Goal: Transaction & Acquisition: Purchase product/service

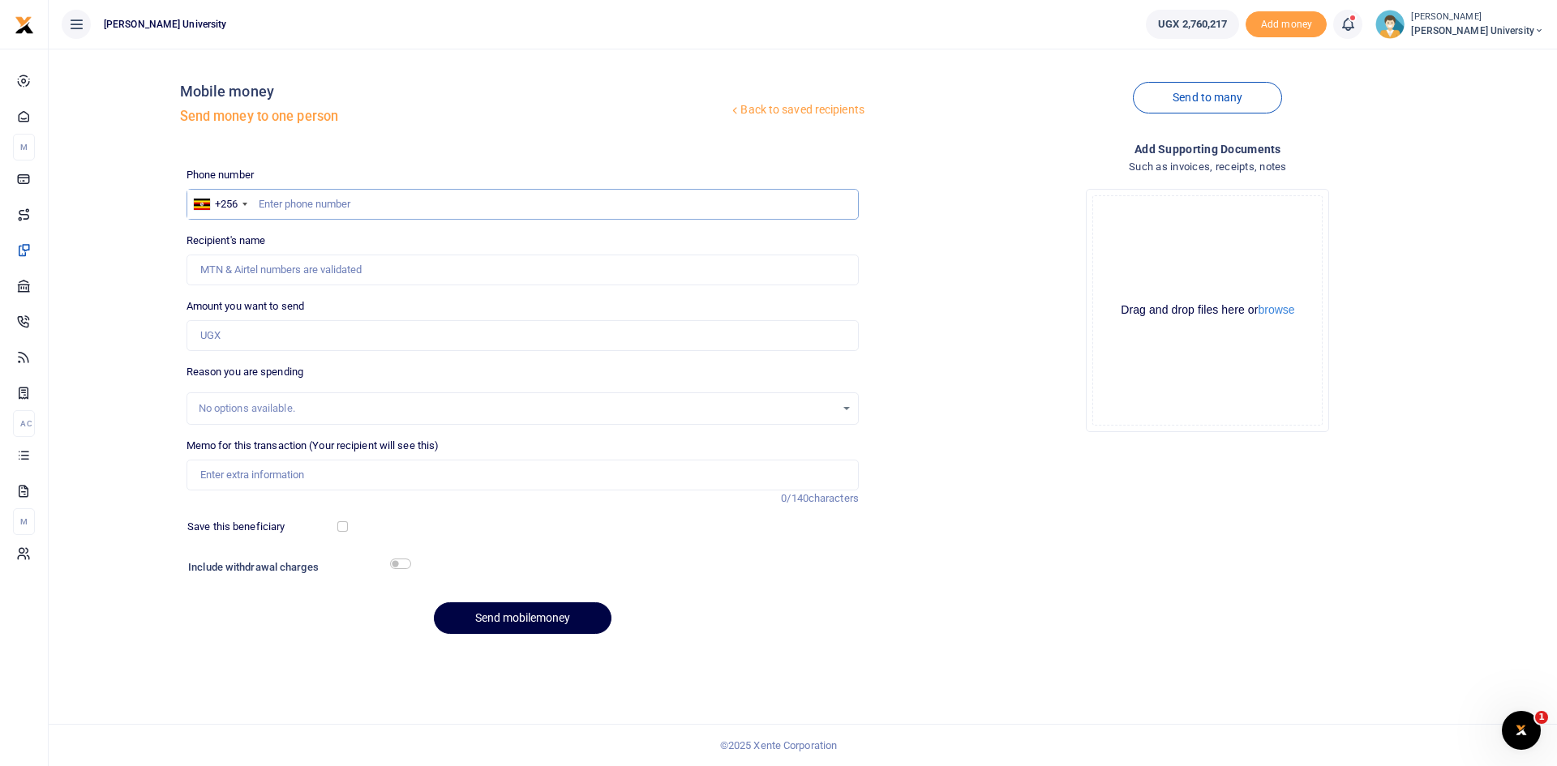
click at [282, 202] on input "text" at bounding box center [523, 204] width 672 height 31
type input "0782444207"
type input "Julius Ndizihiwe"
type input "0782444207"
click at [225, 327] on input "Amount you want to send" at bounding box center [523, 335] width 672 height 31
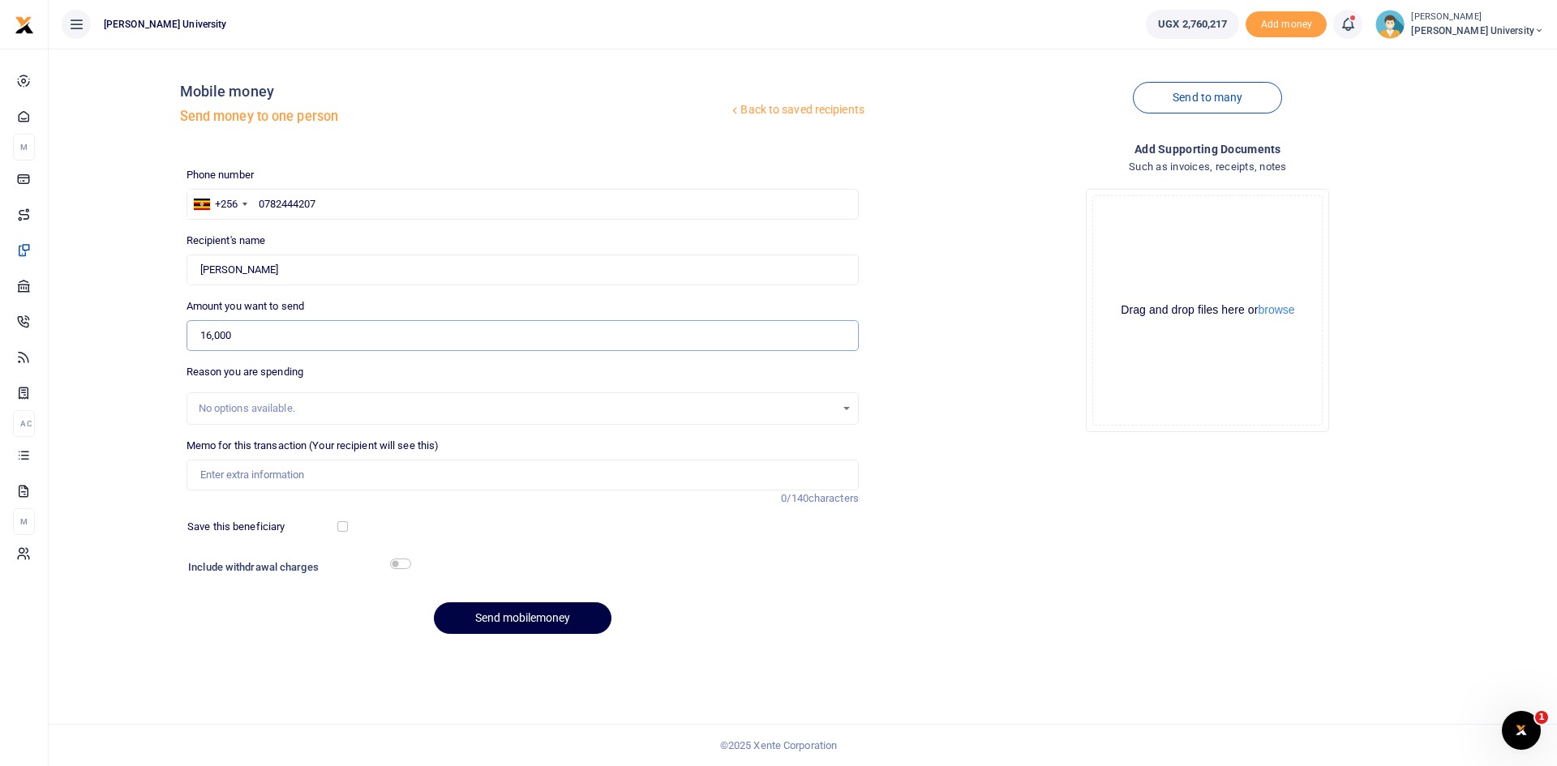
type input "16,000"
click at [259, 484] on input "Memo for this transaction (Your recipient will see this)" at bounding box center [523, 475] width 672 height 31
type input "Transport to and from Mulago to deliver the Nurses letter from US office"
click at [411, 568] on div at bounding box center [609, 569] width 399 height 26
click at [410, 563] on input "checkbox" at bounding box center [400, 564] width 21 height 11
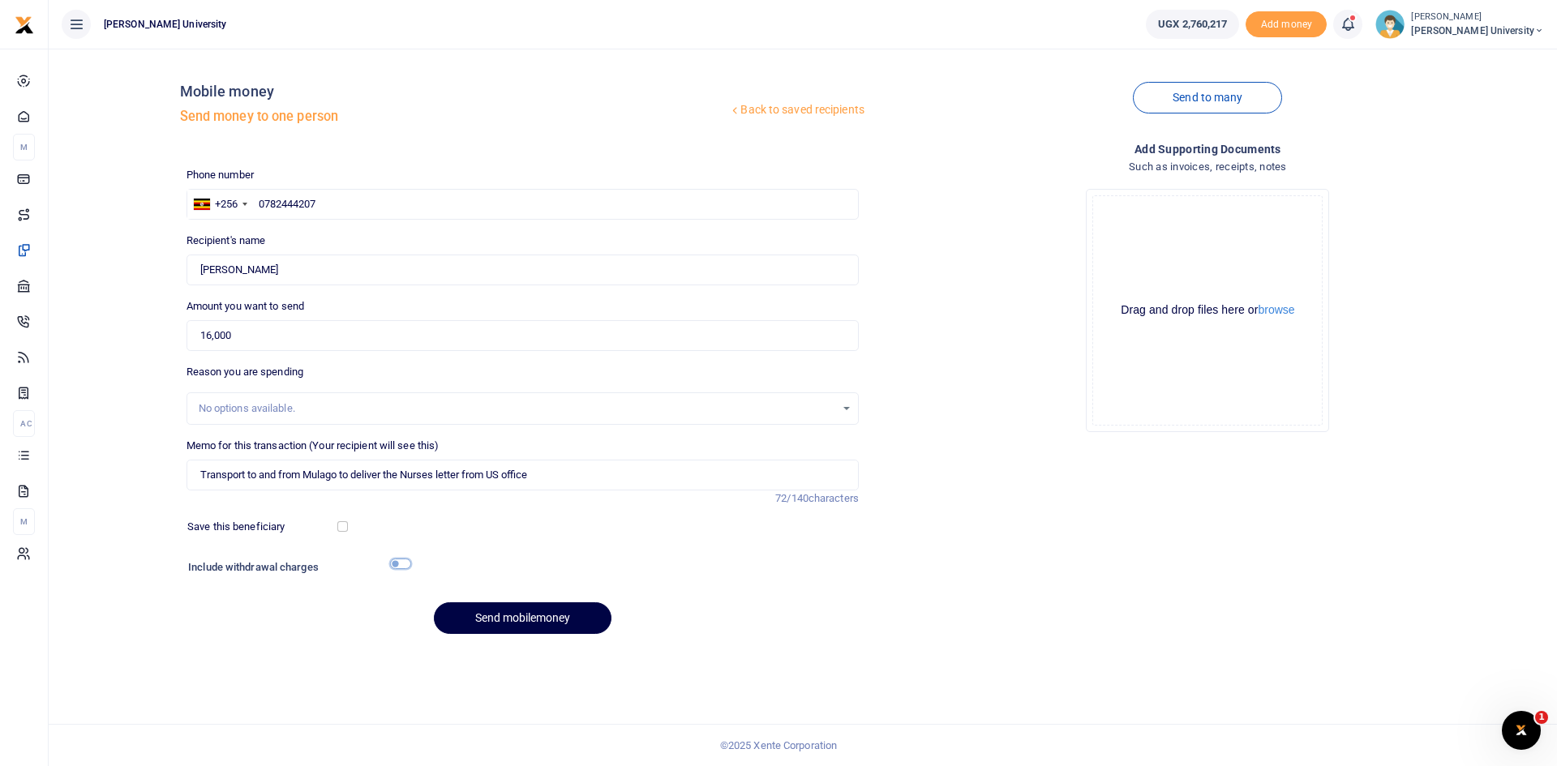
checkbox input "true"
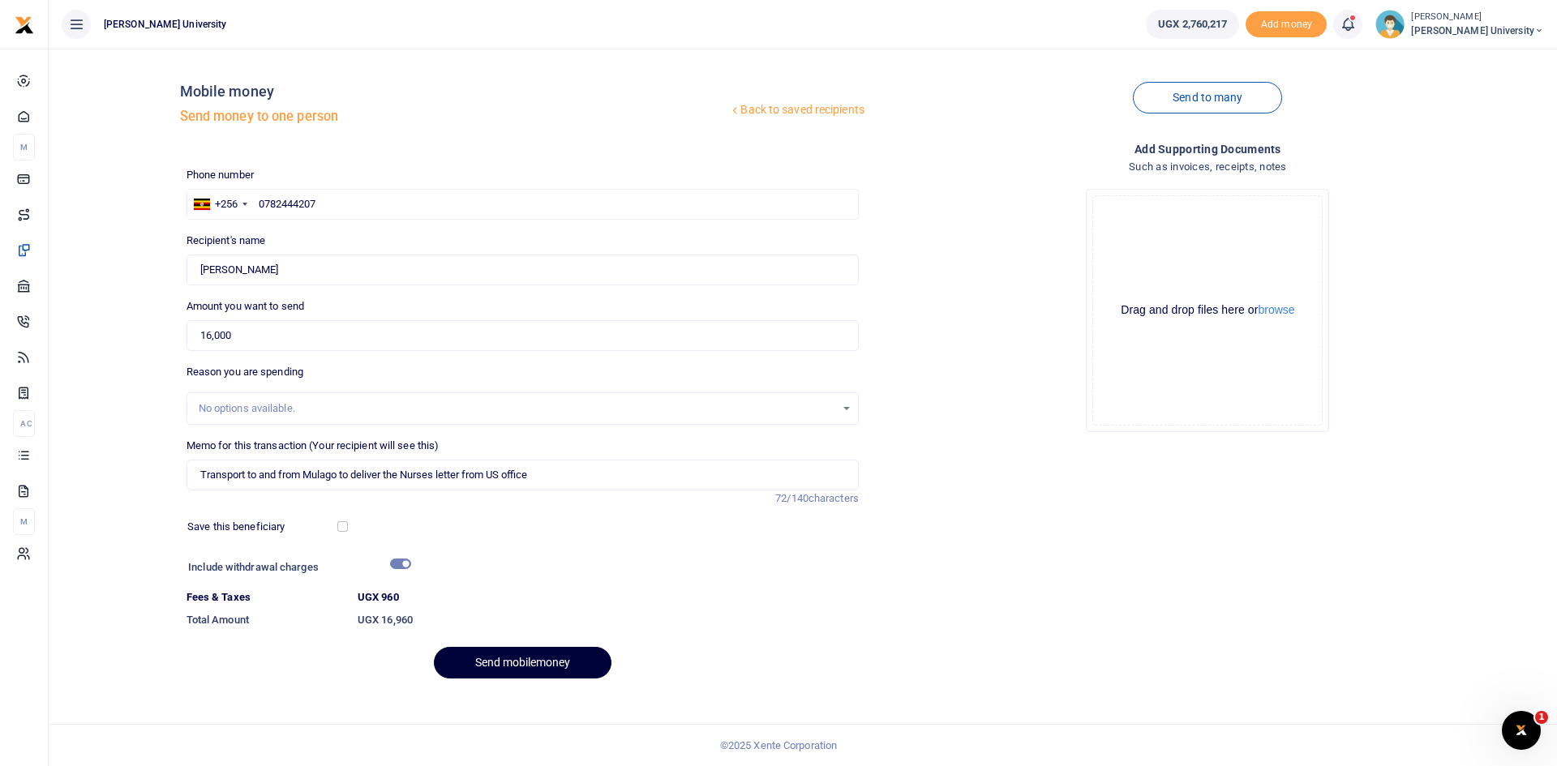
click at [541, 662] on button "Send mobilemoney" at bounding box center [523, 663] width 178 height 32
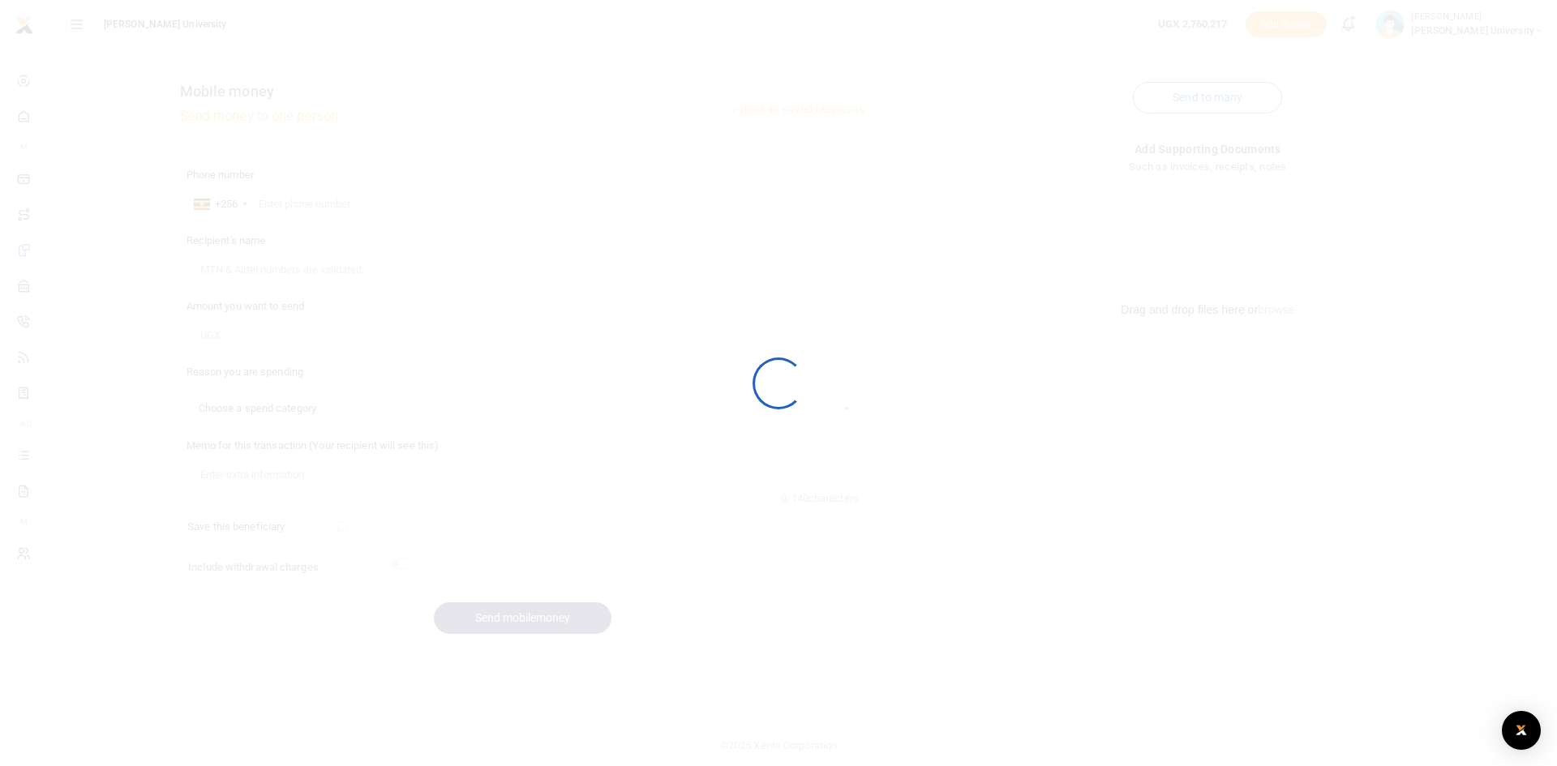
select select
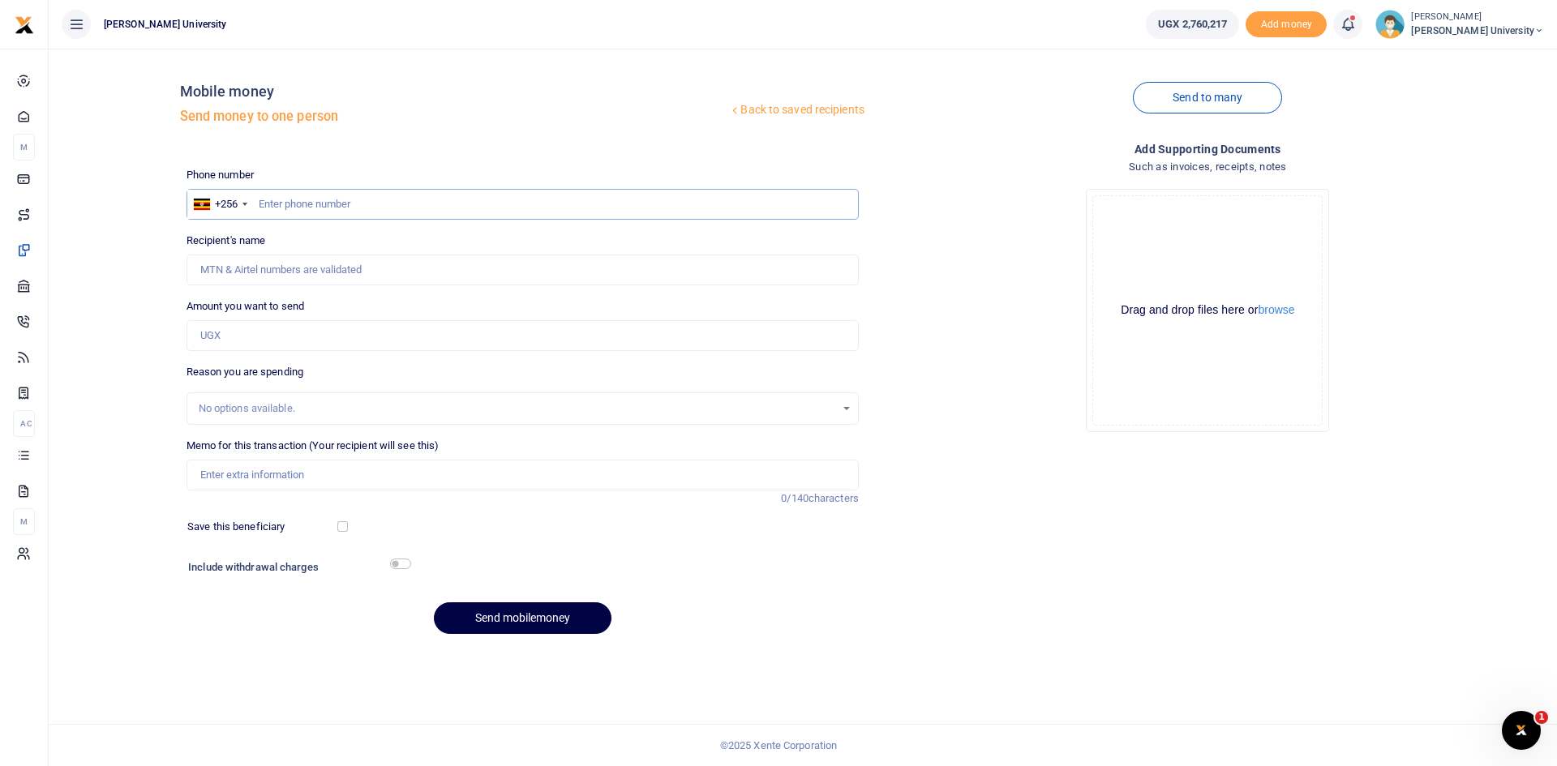
click at [271, 198] on input "text" at bounding box center [523, 204] width 672 height 31
type input "0772675897"
type input "Denish Omoko"
type input "07726758"
type input "0"
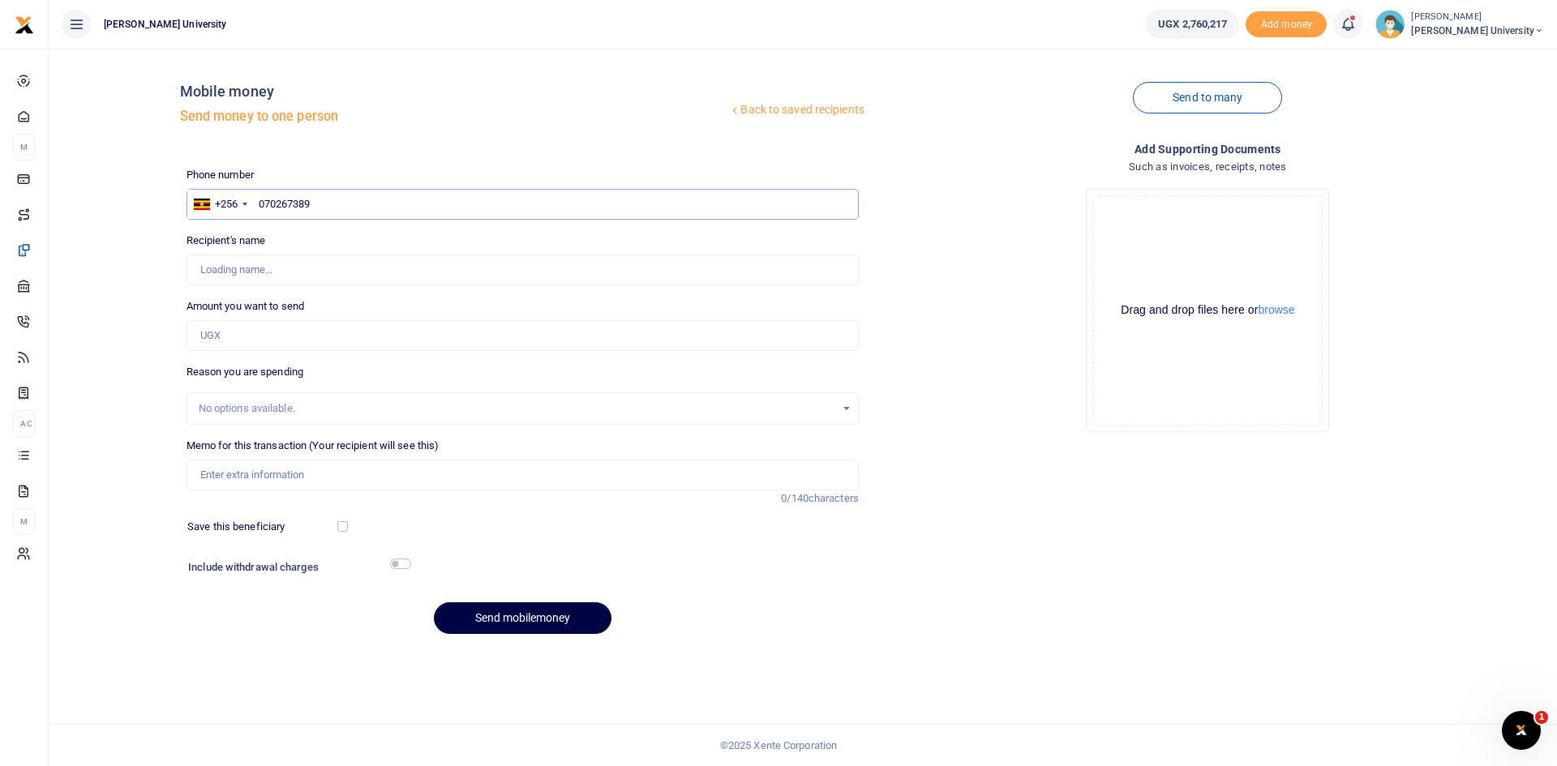
type input "0702673897"
type input "Katureebe Isaac"
type input "07026738"
type input "0789248487"
type input "Daphine Akankwasa"
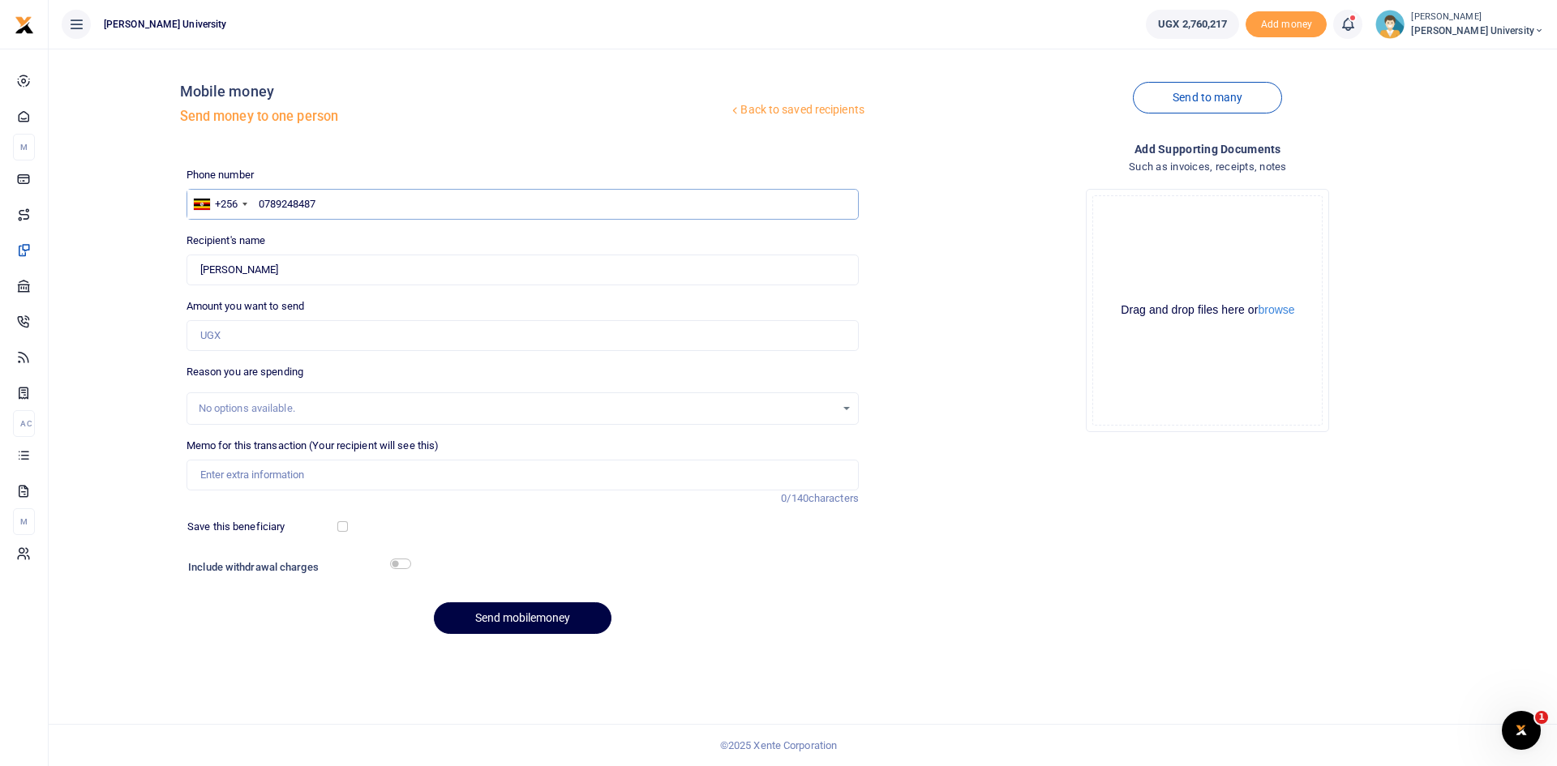
type input "0789248487"
drag, startPoint x: 225, startPoint y: 338, endPoint x: 200, endPoint y: 338, distance: 24.3
click at [200, 338] on input "Amount you want to send" at bounding box center [523, 335] width 672 height 31
type input "200,000"
click at [219, 471] on input "Memo for this transaction (Your recipient will see this)" at bounding box center [523, 475] width 672 height 31
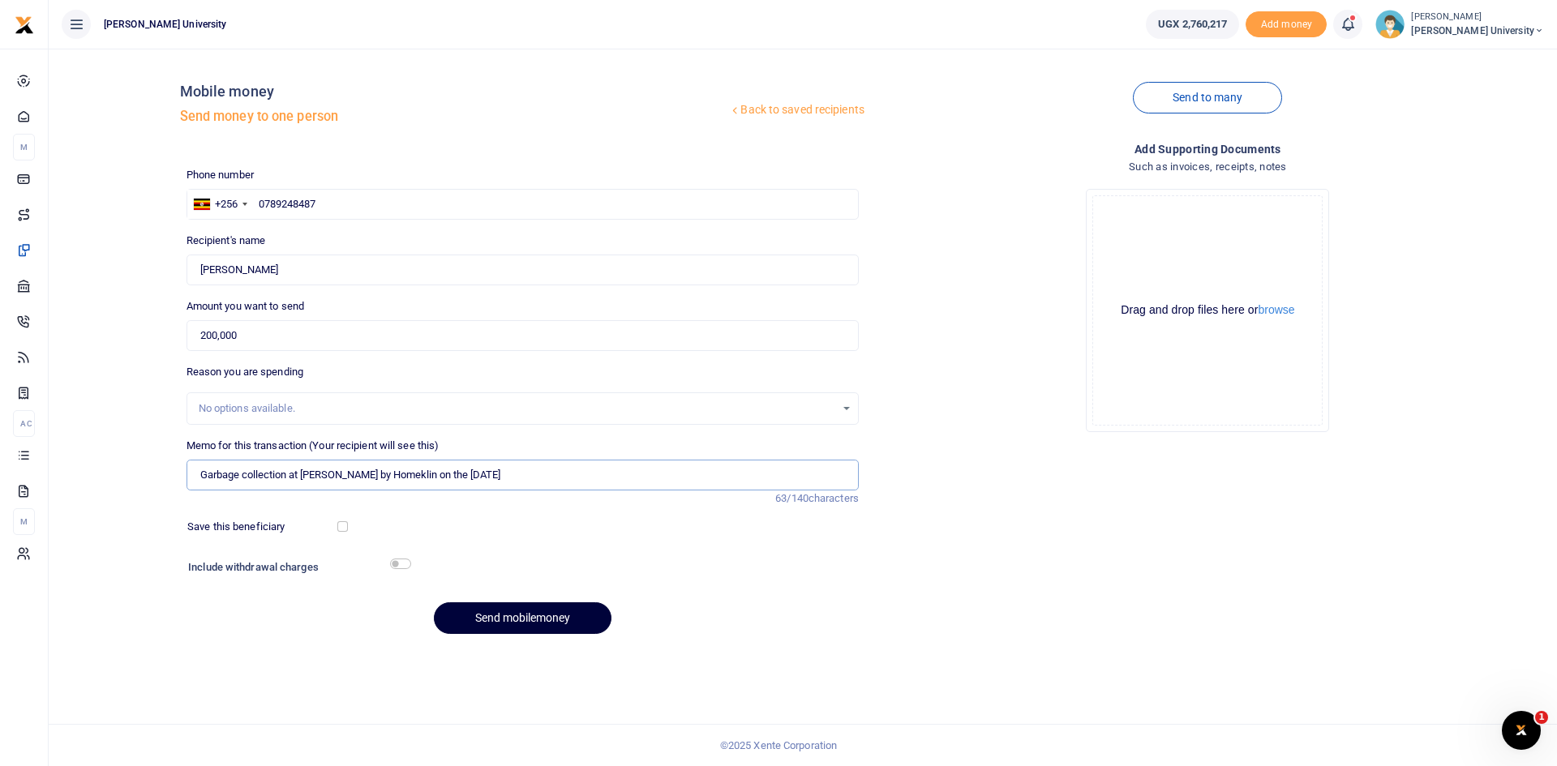
type input "Garbage collection at King Ceasor by Homeklin on the 27 08 2025"
click at [522, 618] on button "Send mobilemoney" at bounding box center [523, 619] width 178 height 32
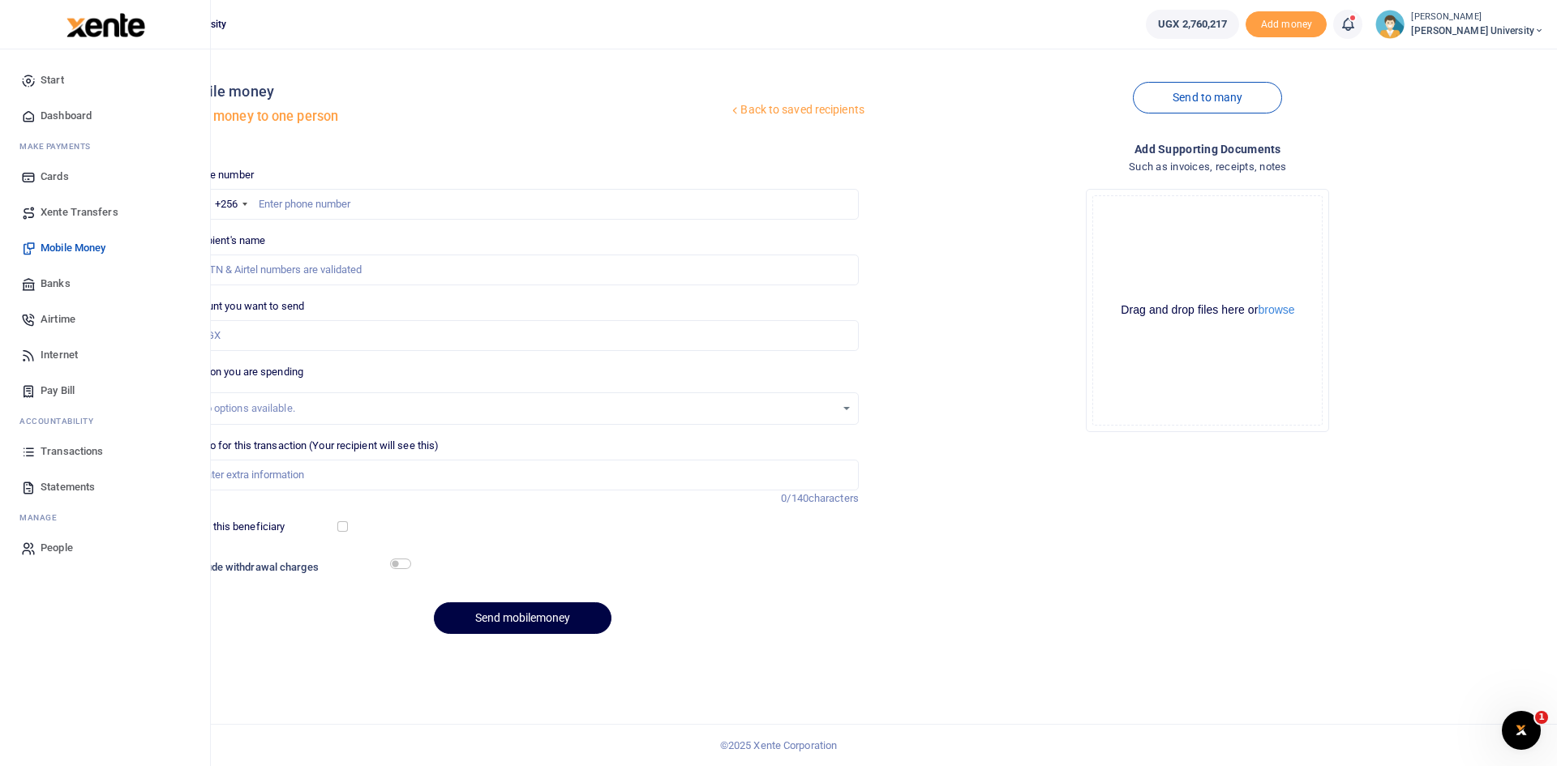
click at [50, 108] on span "Dashboard" at bounding box center [66, 116] width 51 height 16
